Goal: Find contact information: Find contact information

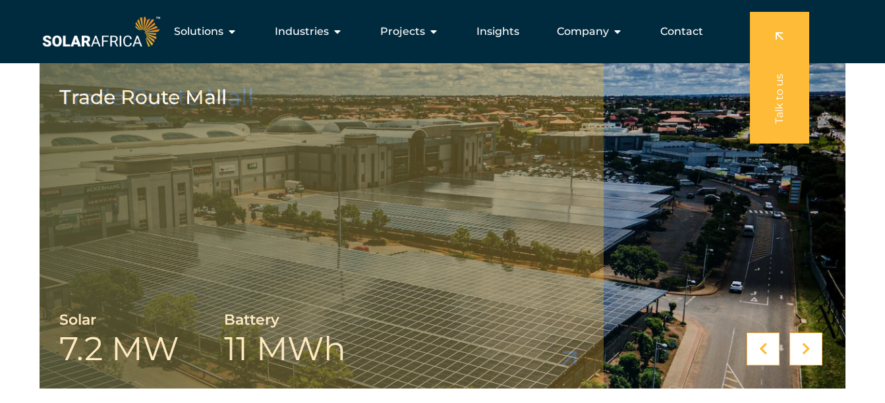
scroll to position [396, 0]
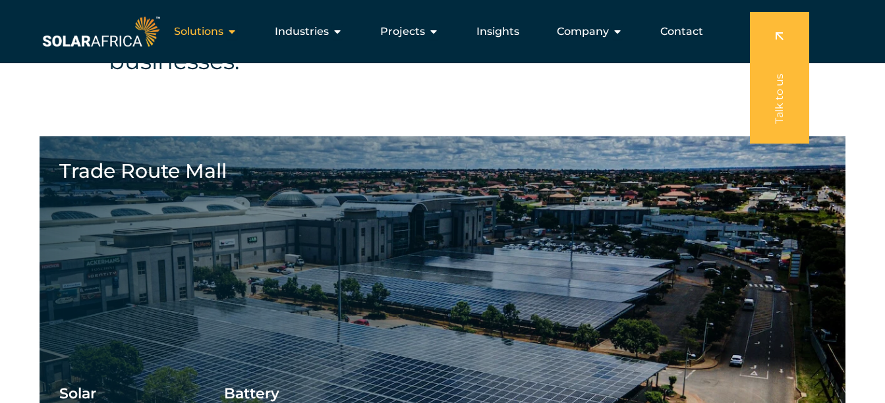
click at [232, 36] on icon "Menu" at bounding box center [232, 31] width 11 height 11
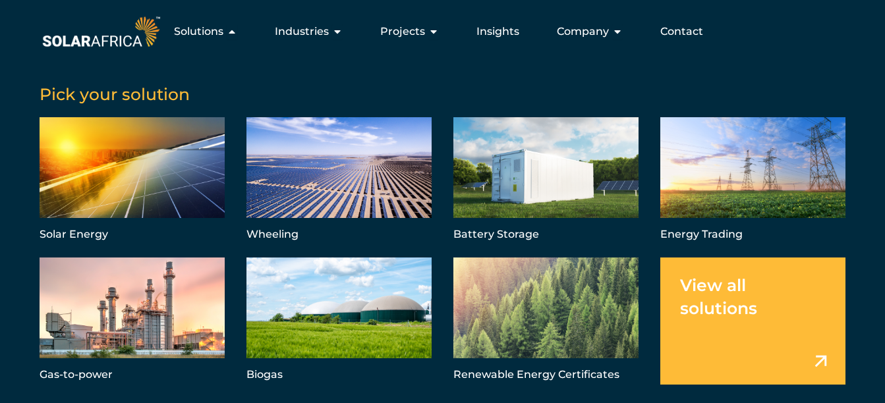
scroll to position [527, 0]
click at [217, 30] on span "Solutions" at bounding box center [198, 32] width 49 height 16
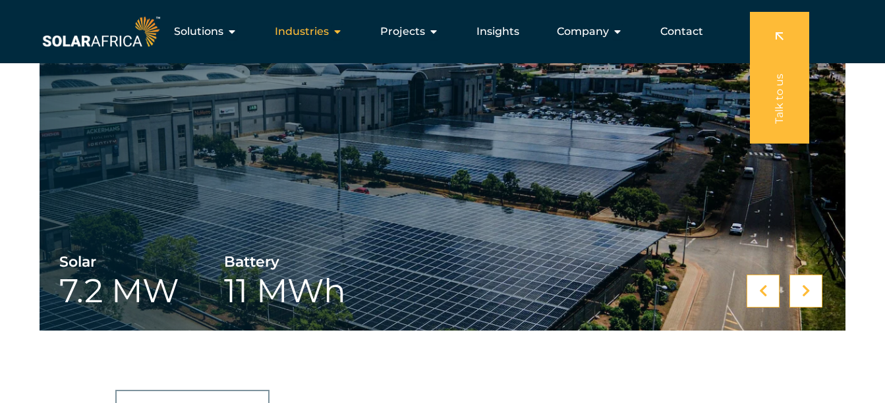
click at [313, 30] on span "Industries" at bounding box center [302, 32] width 54 height 16
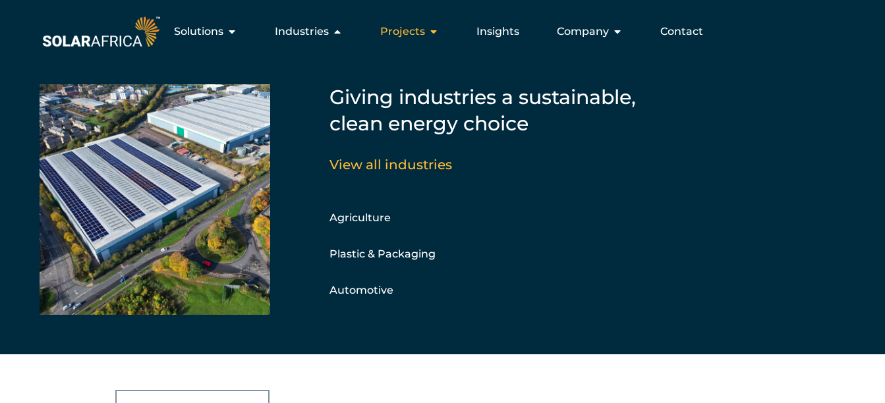
click at [398, 36] on span "Projects" at bounding box center [402, 32] width 45 height 16
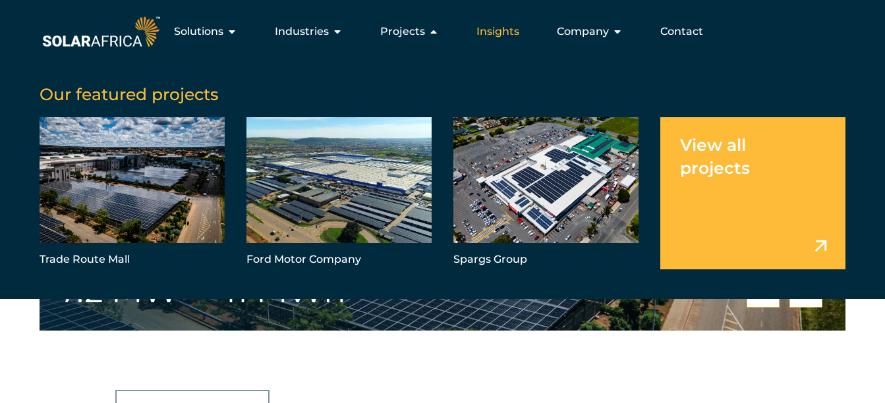
click at [498, 30] on span "Insights" at bounding box center [498, 32] width 43 height 16
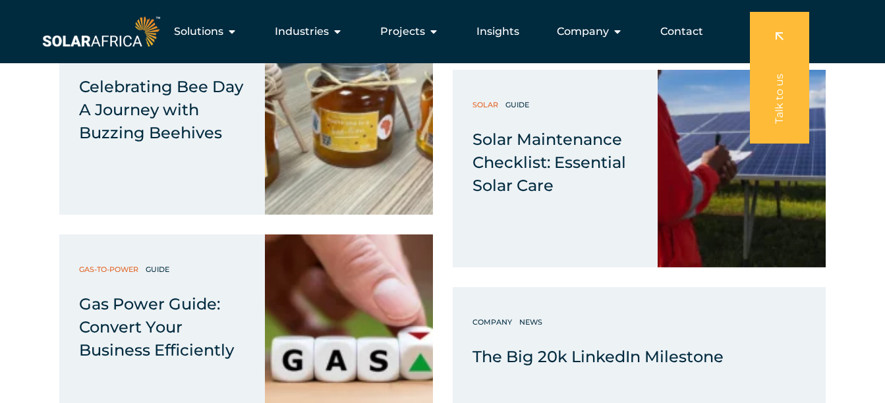
scroll to position [3824, 0]
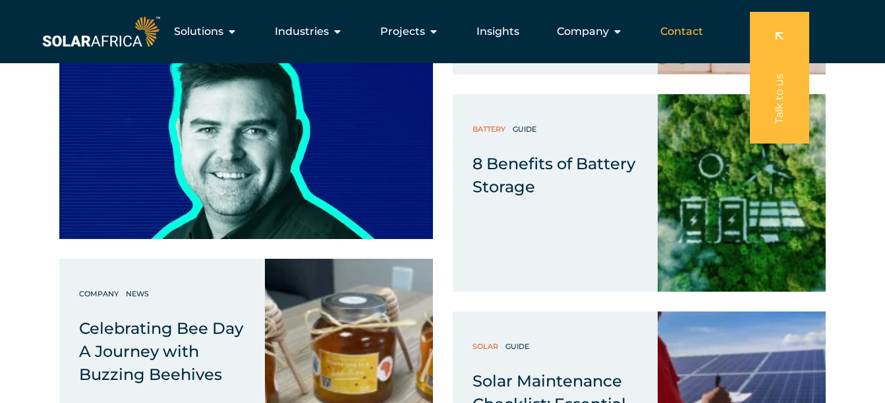
click at [667, 31] on span "Contact" at bounding box center [682, 32] width 43 height 16
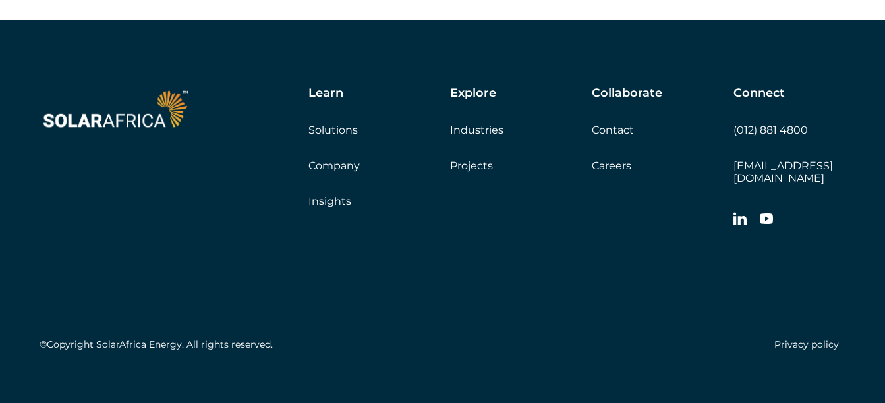
scroll to position [2210, 0]
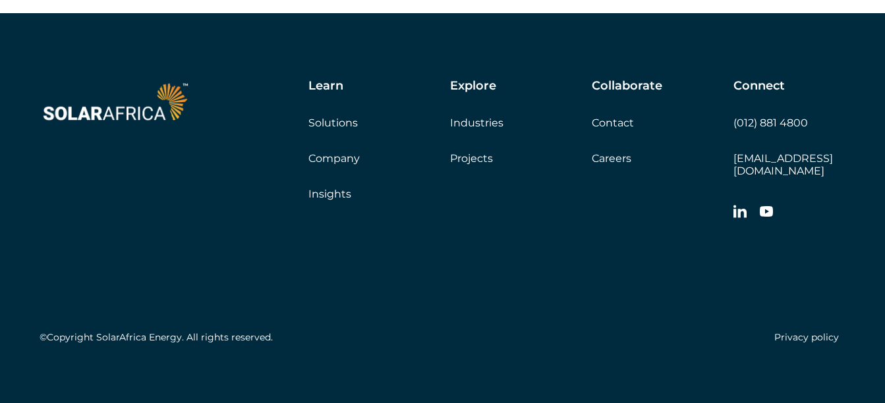
click at [618, 128] on link "Contact" at bounding box center [613, 123] width 42 height 13
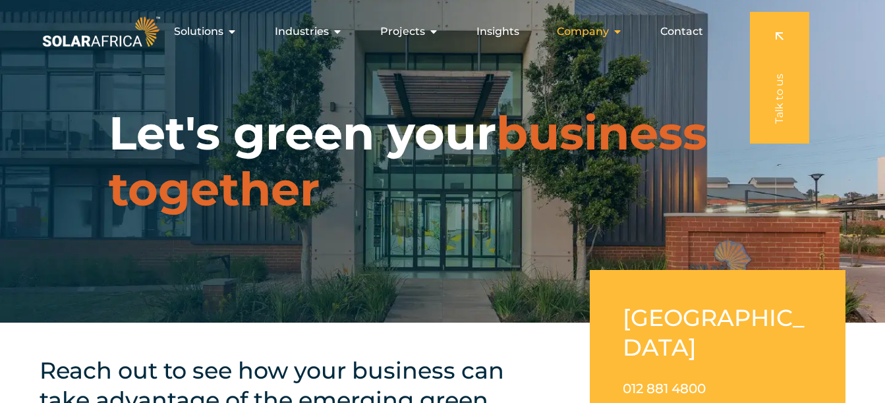
click at [614, 34] on icon "Menu" at bounding box center [617, 31] width 11 height 11
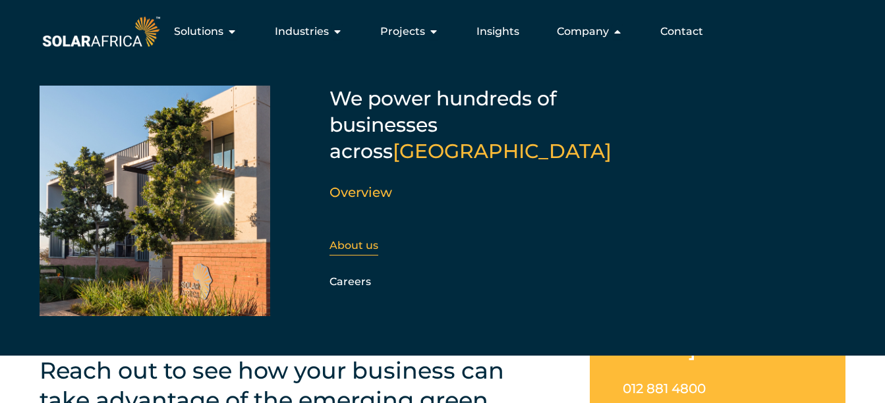
click at [362, 239] on link "About us" at bounding box center [354, 245] width 49 height 13
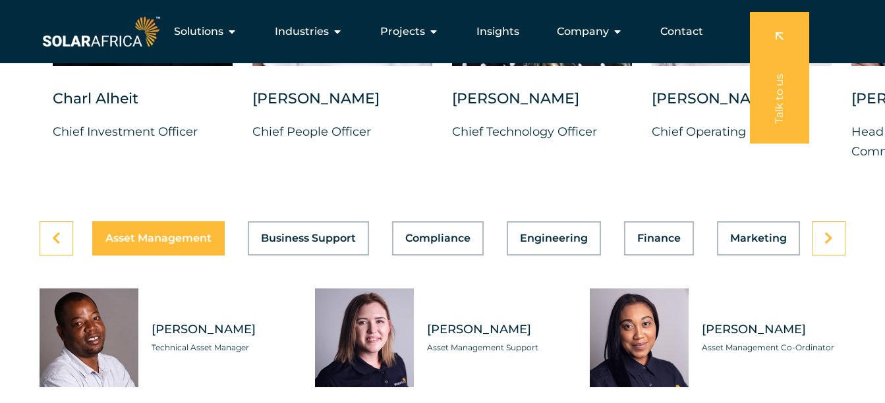
scroll to position [3494, 0]
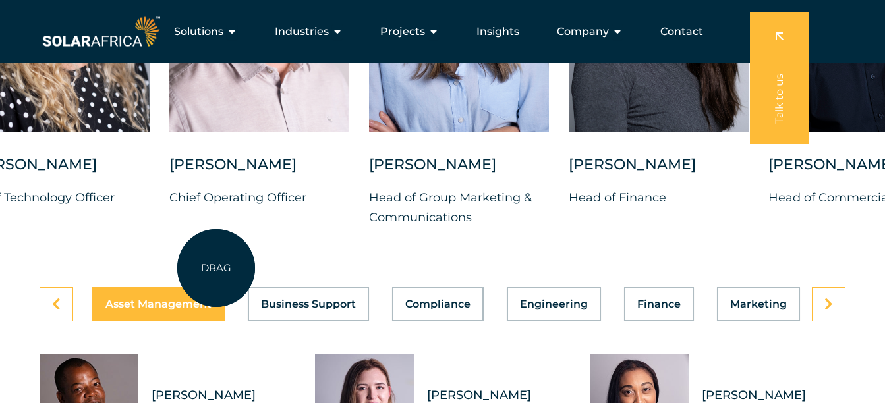
drag, startPoint x: 698, startPoint y: 276, endPoint x: 216, endPoint y: 268, distance: 482.0
click at [216, 249] on div "[PERSON_NAME] Chief Investment Officer [PERSON_NAME] Chief People Officer [PERS…" at bounding box center [369, 58] width 1704 height 379
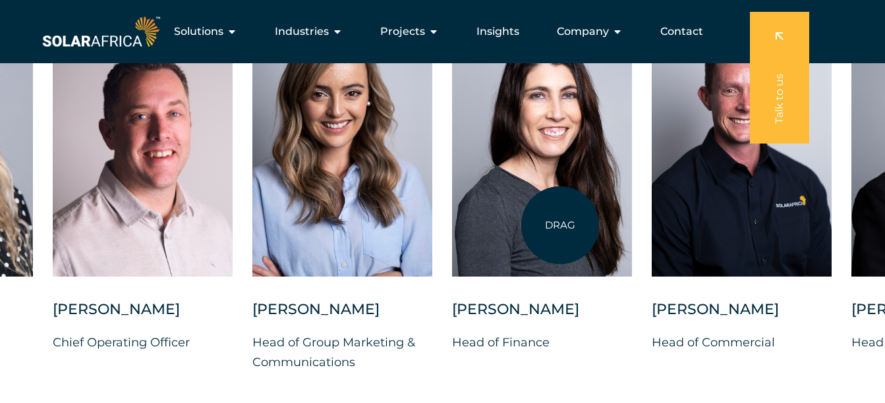
scroll to position [3297, 0]
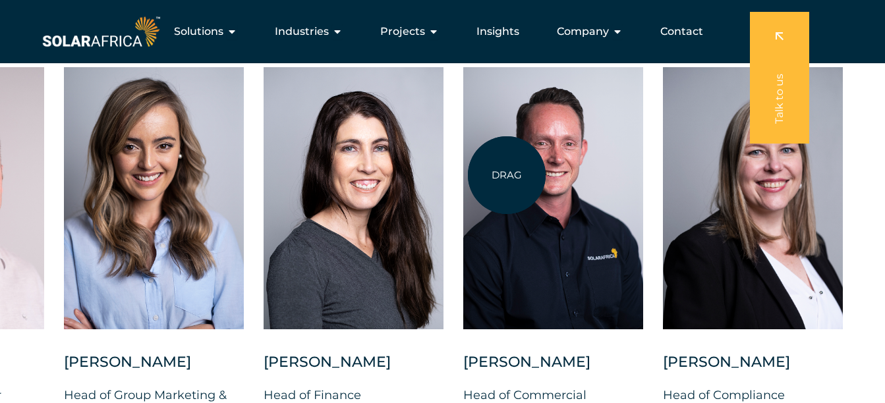
drag, startPoint x: 696, startPoint y: 258, endPoint x: 507, endPoint y: 175, distance: 206.0
click at [507, 175] on div at bounding box center [553, 198] width 180 height 262
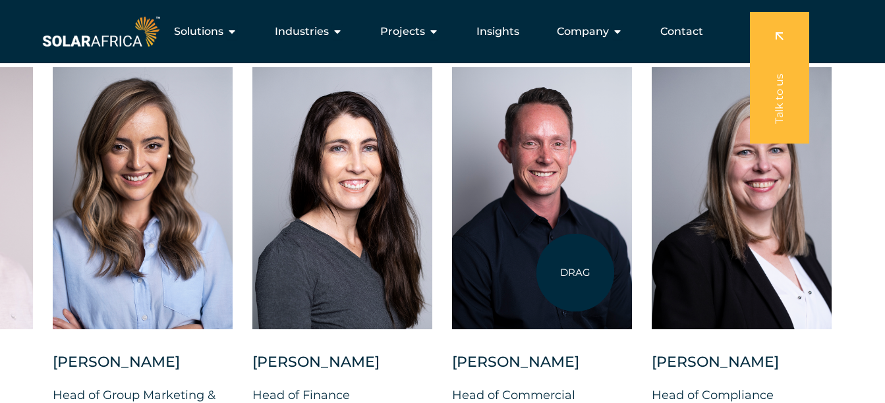
click at [576, 273] on div at bounding box center [542, 198] width 180 height 262
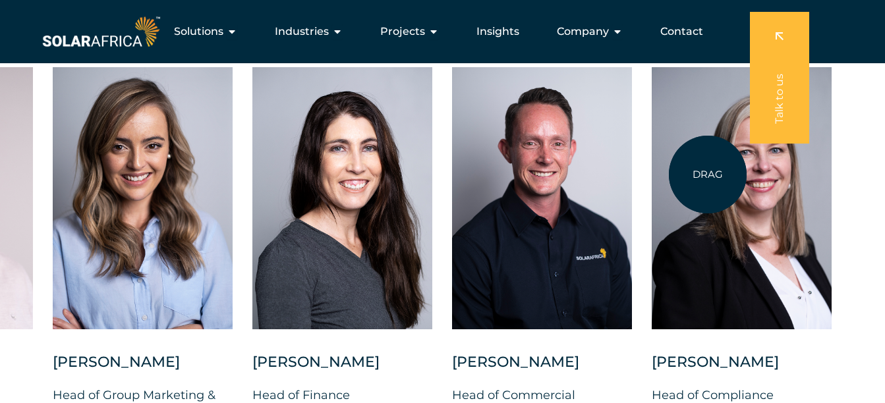
drag, startPoint x: 721, startPoint y: 301, endPoint x: 708, endPoint y: 173, distance: 128.5
click at [708, 173] on div at bounding box center [742, 198] width 180 height 262
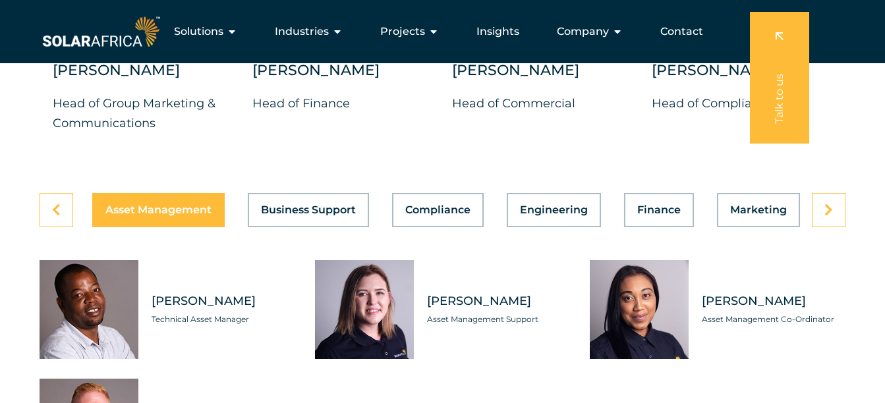
scroll to position [3428, 0]
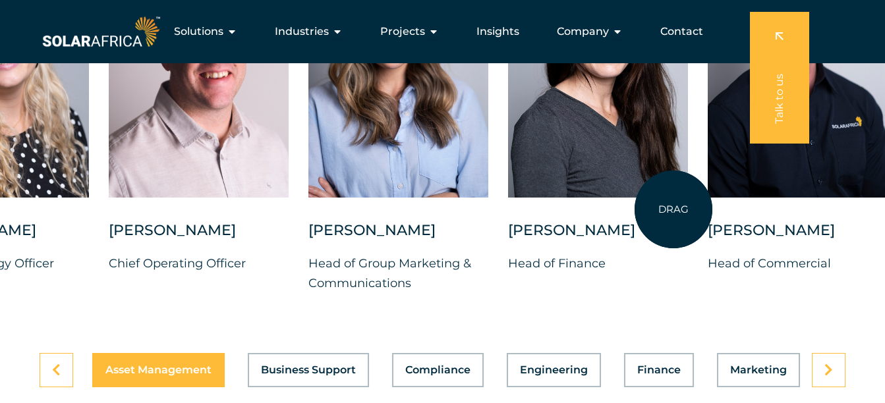
drag, startPoint x: 418, startPoint y: 194, endPoint x: 700, endPoint y: 214, distance: 282.2
click at [688, 198] on div at bounding box center [598, 66] width 180 height 262
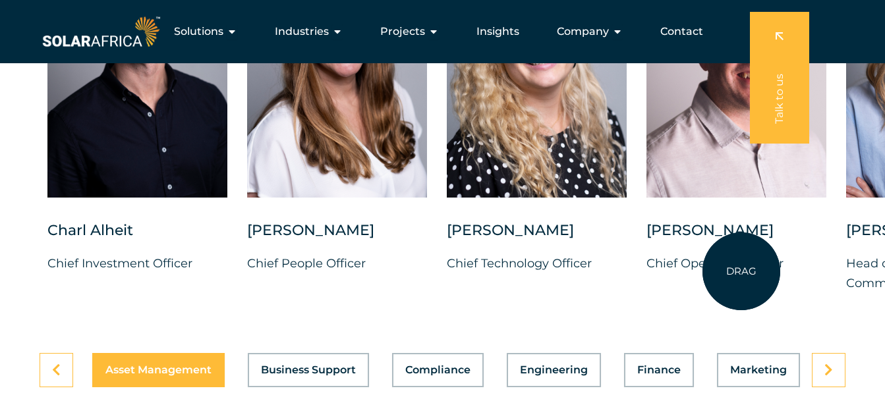
drag, startPoint x: 347, startPoint y: 196, endPoint x: 745, endPoint y: 272, distance: 404.7
click at [745, 272] on div "[PERSON_NAME] Chief Operating Officer" at bounding box center [737, 114] width 180 height 359
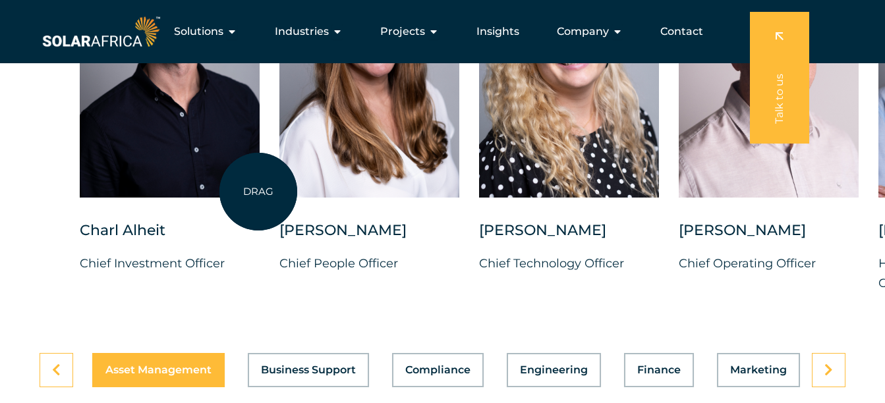
drag, startPoint x: 123, startPoint y: 179, endPoint x: -361, endPoint y: 102, distance: 490.7
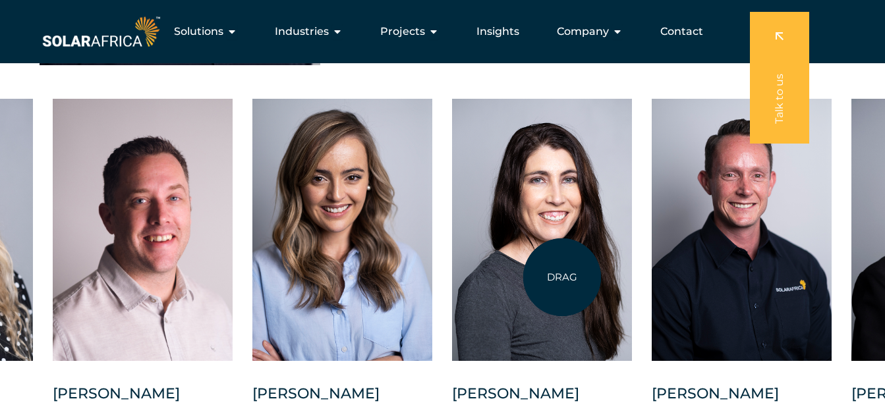
scroll to position [3231, 0]
